Goal: Information Seeking & Learning: Understand process/instructions

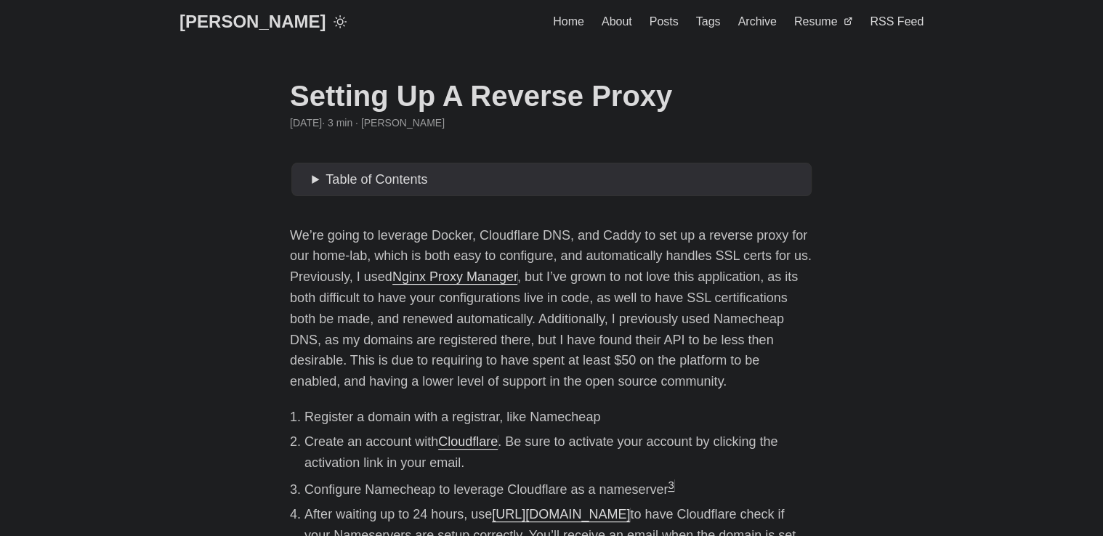
click at [329, 179] on span "Table of Contents" at bounding box center [377, 179] width 102 height 15
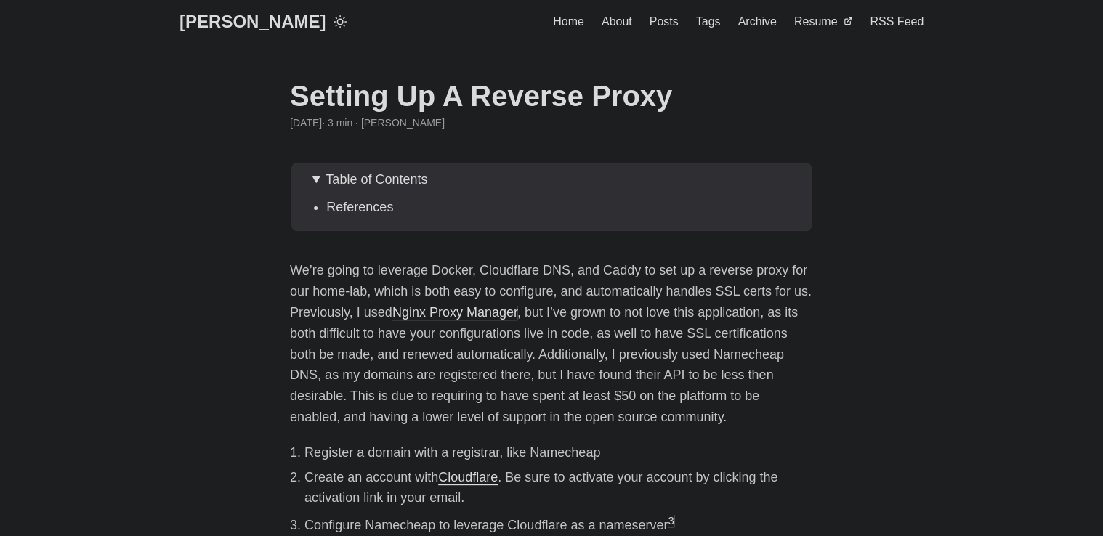
click at [326, 203] on li "References" at bounding box center [551, 207] width 451 height 21
click at [317, 177] on summary "Table of Contents" at bounding box center [559, 179] width 494 height 21
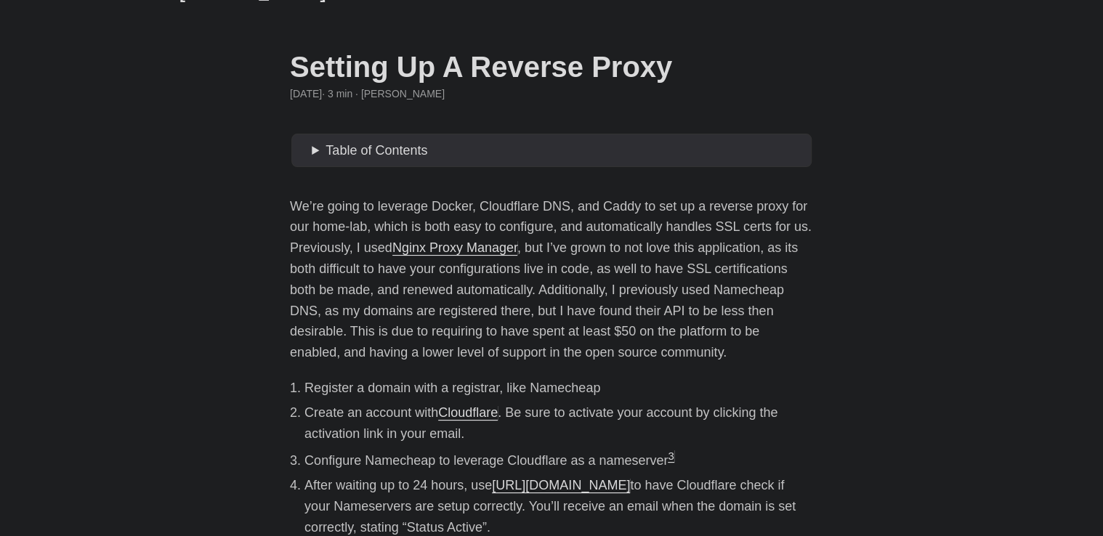
scroll to position [145, 0]
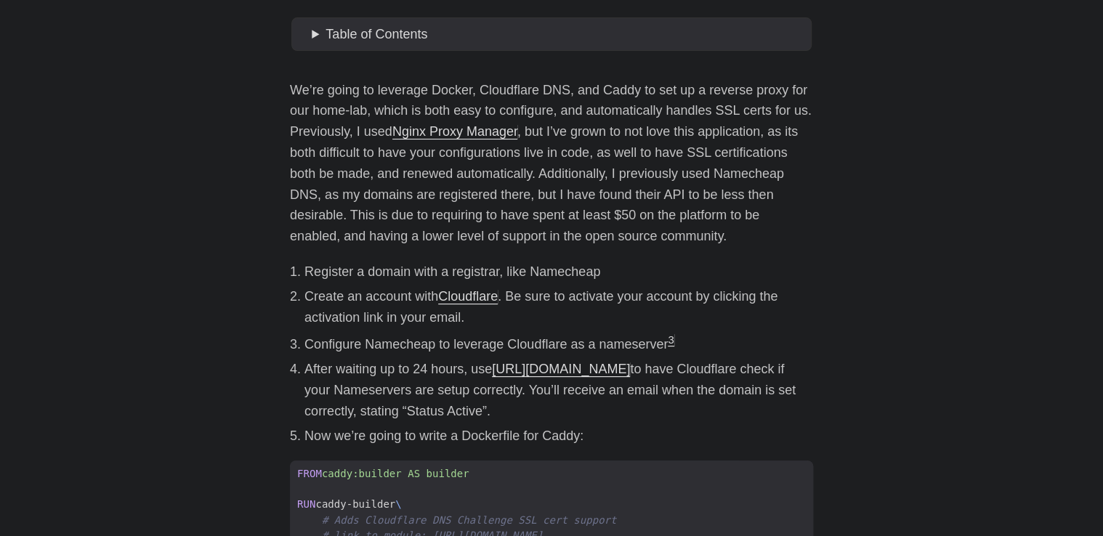
click at [391, 230] on p "We’re going to leverage Docker, Cloudflare DNS, and Caddy to set up a reverse p…" at bounding box center [551, 163] width 523 height 167
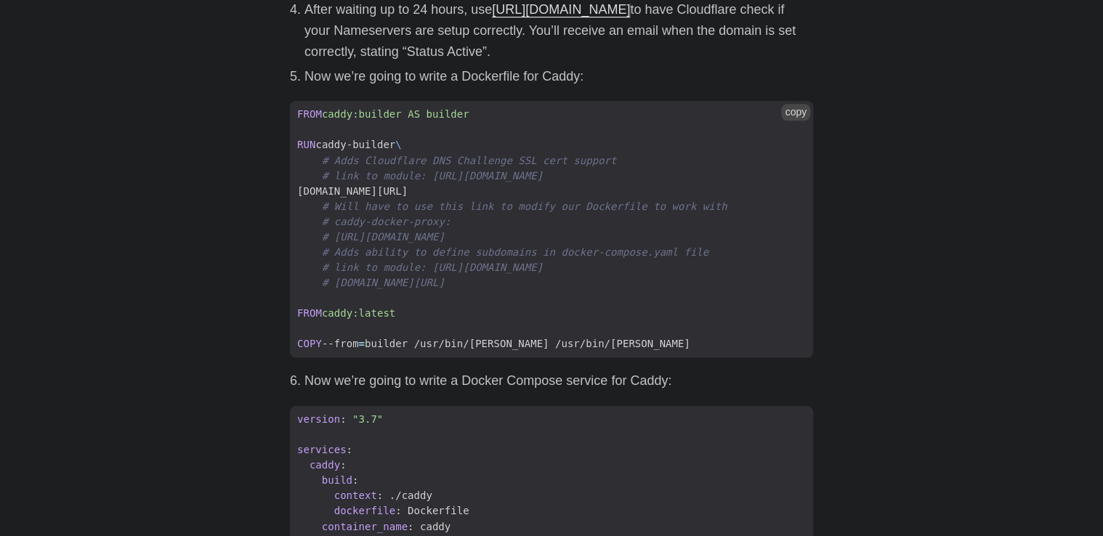
scroll to position [509, 0]
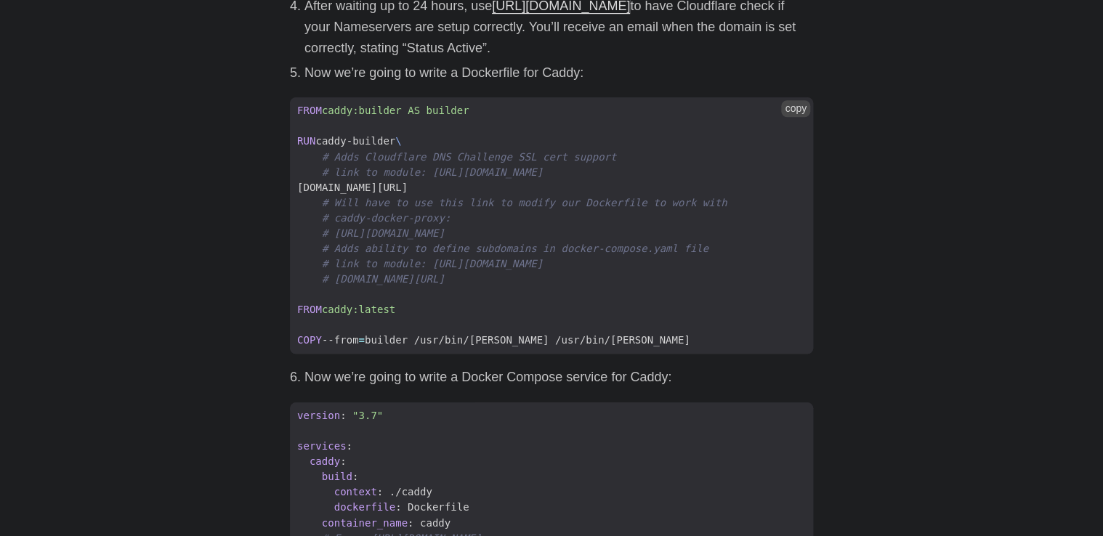
drag, startPoint x: 499, startPoint y: 185, endPoint x: 318, endPoint y: 188, distance: 181.7
click at [318, 188] on span "[DOMAIN_NAME][URL]" at bounding box center [352, 187] width 125 height 15
copy span "[DOMAIN_NAME][URL]"
click at [563, 287] on span at bounding box center [551, 294] width 523 height 15
click at [794, 107] on button "copy" at bounding box center [795, 108] width 29 height 16
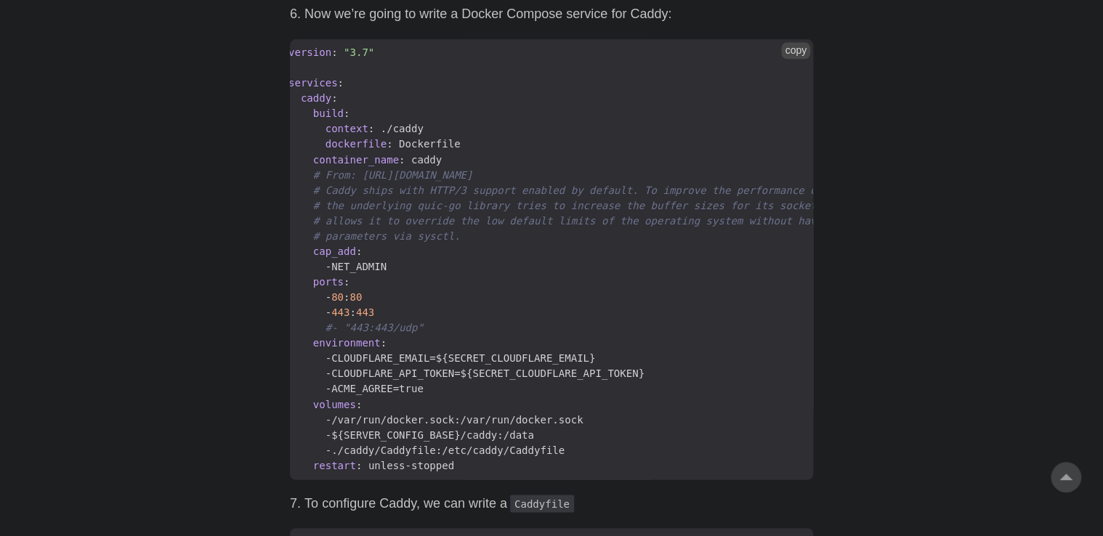
scroll to position [0, 0]
click at [794, 50] on button "copy" at bounding box center [795, 50] width 29 height 16
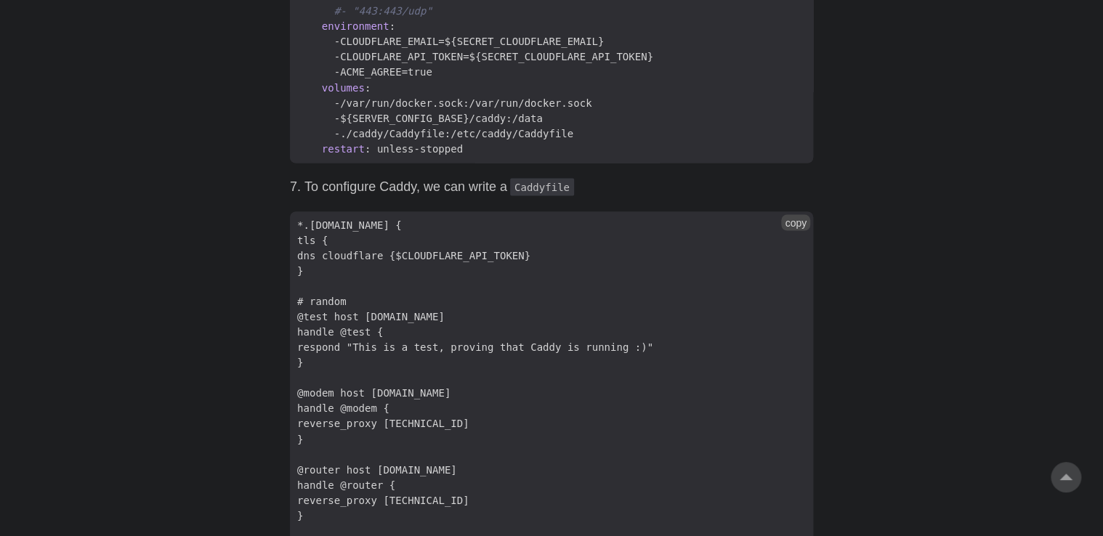
scroll to position [1236, 0]
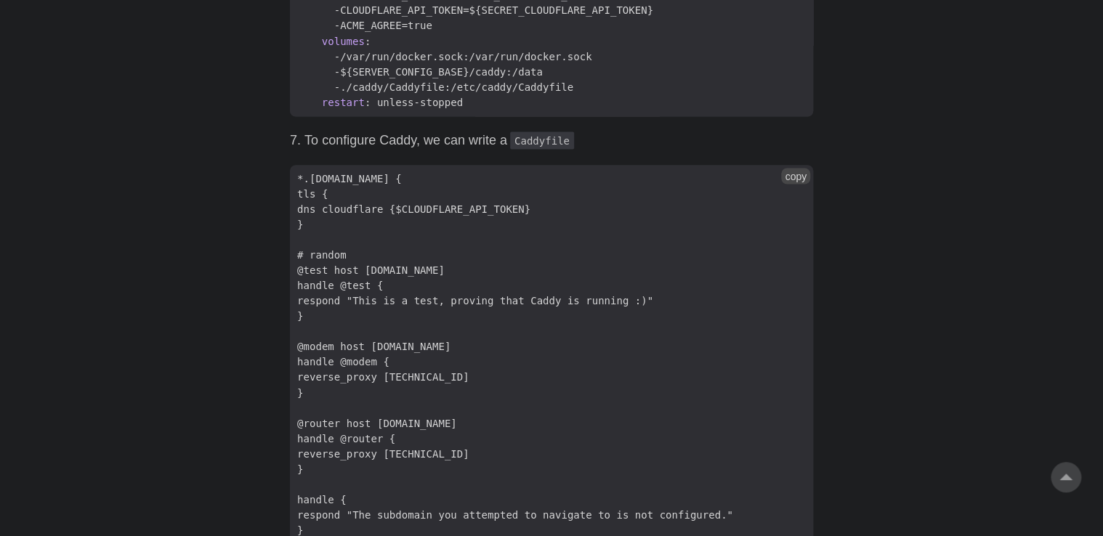
click at [799, 182] on button "copy" at bounding box center [795, 176] width 29 height 16
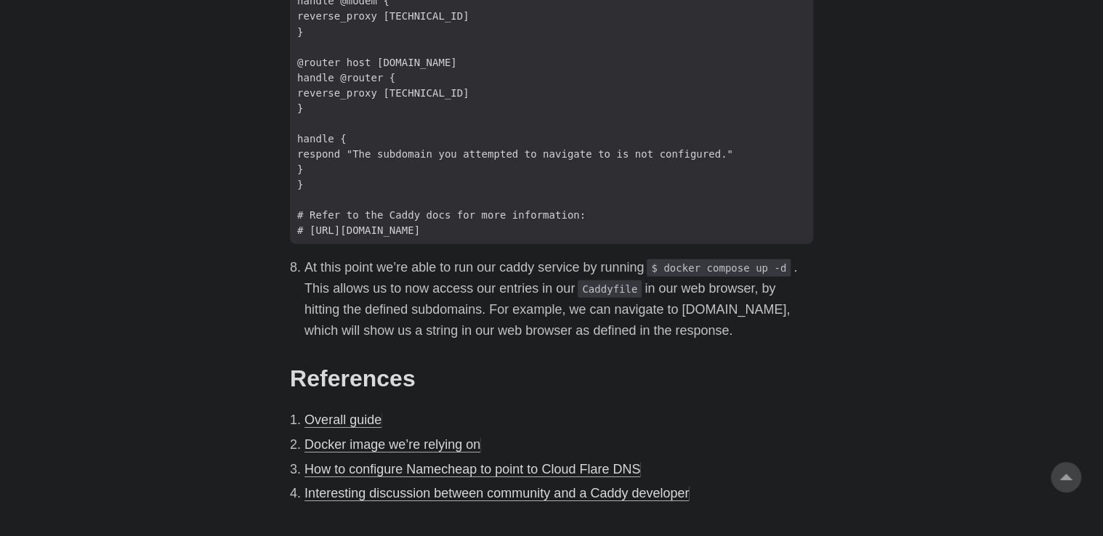
scroll to position [1672, 0]
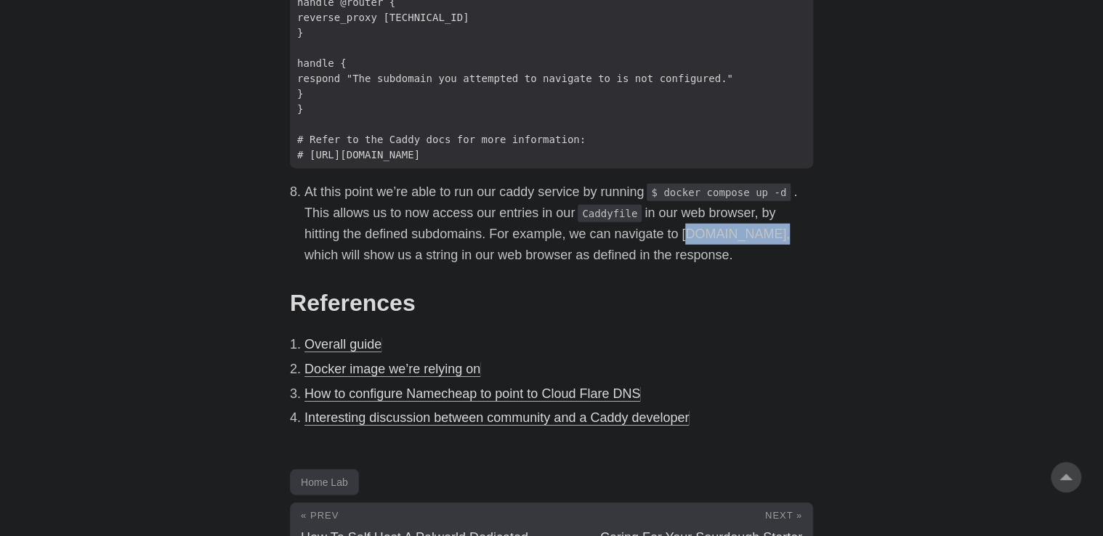
drag, startPoint x: 759, startPoint y: 239, endPoint x: 680, endPoint y: 243, distance: 79.3
click at [680, 243] on li "At this point we’re able to run our caddy service by running $ docker compose u…" at bounding box center [559, 224] width 509 height 84
copy li "[DOMAIN_NAME]"
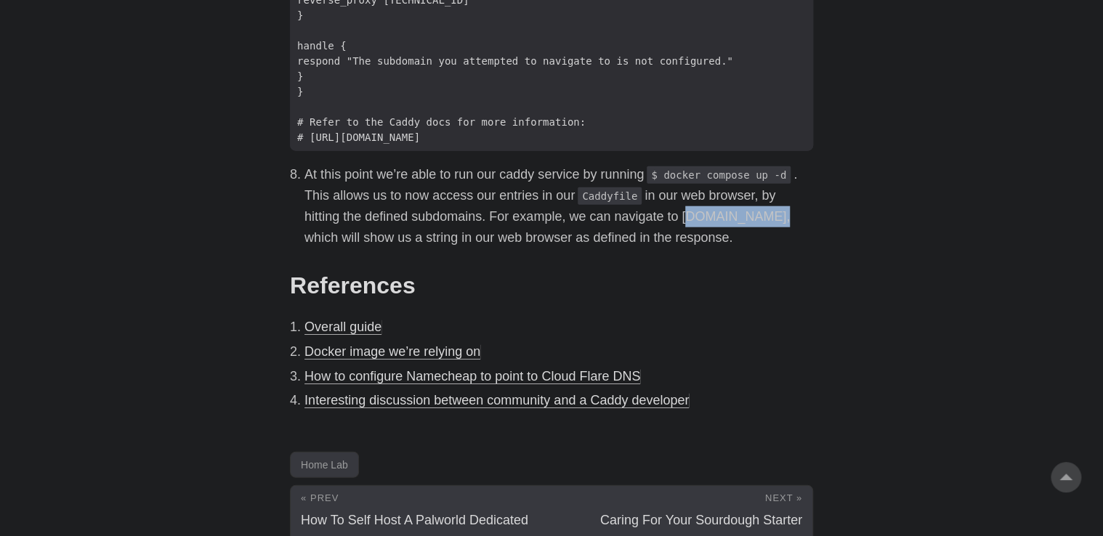
scroll to position [1825, 0]
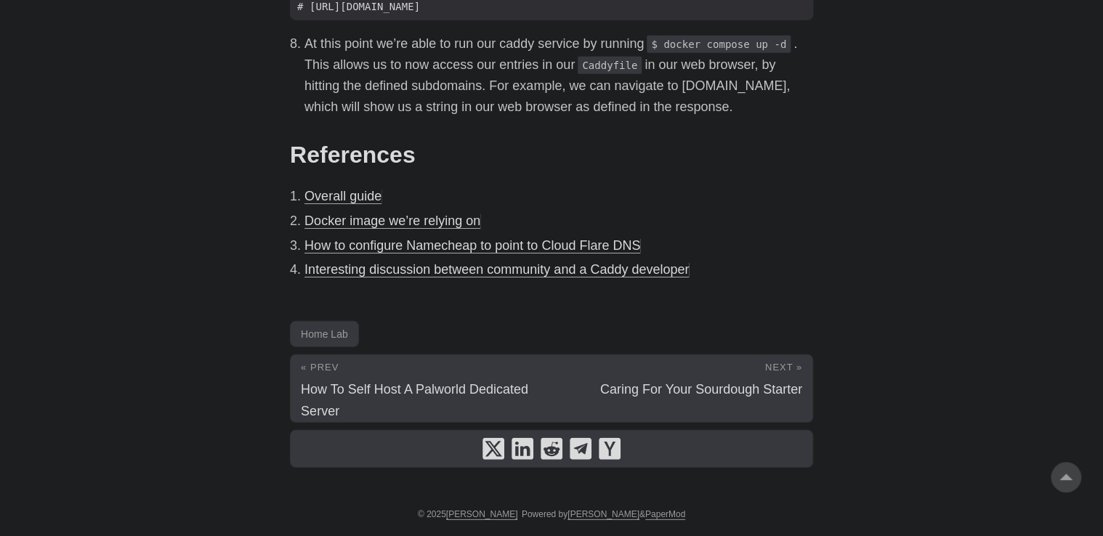
drag, startPoint x: 748, startPoint y: 237, endPoint x: 738, endPoint y: 233, distance: 10.1
